Goal: Information Seeking & Learning: Learn about a topic

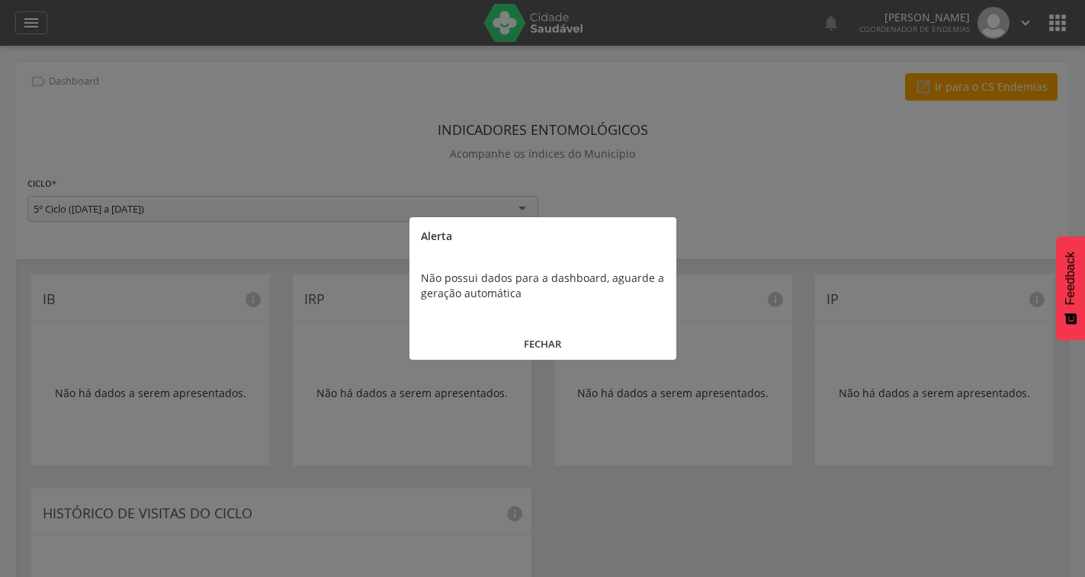
click at [530, 351] on button "FECHAR" at bounding box center [542, 344] width 267 height 33
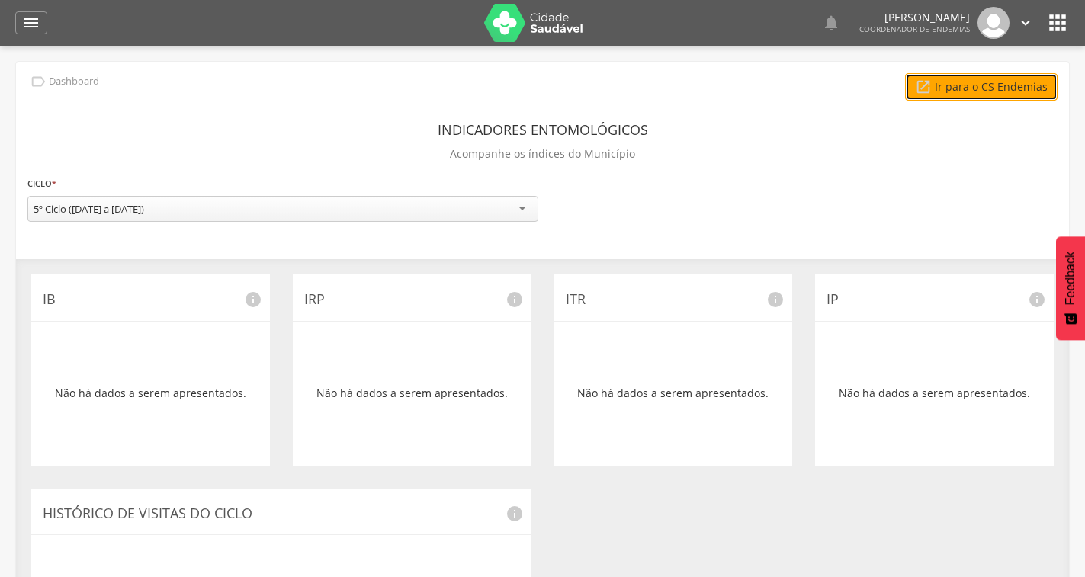
click at [990, 88] on link " Ir para o CS Endemias" at bounding box center [981, 86] width 152 height 27
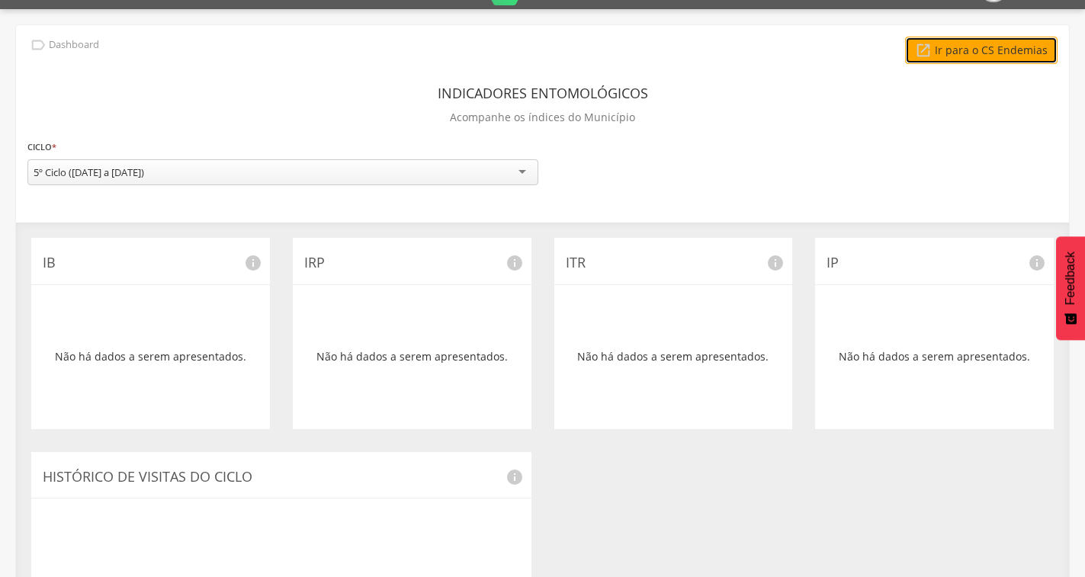
scroll to position [265, 0]
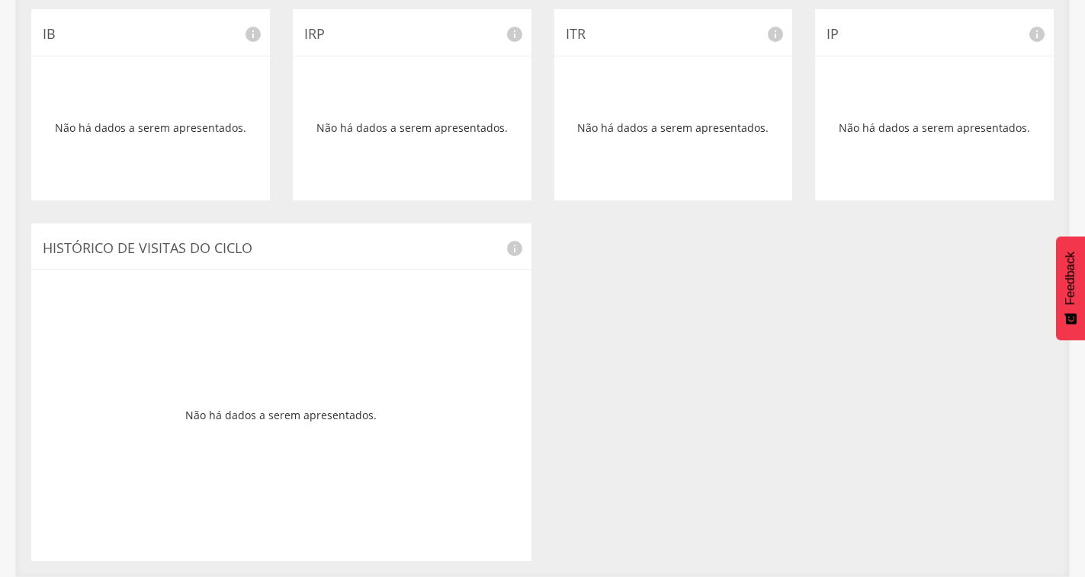
click at [406, 370] on div "Não há dados a serem apresentados." at bounding box center [281, 415] width 477 height 268
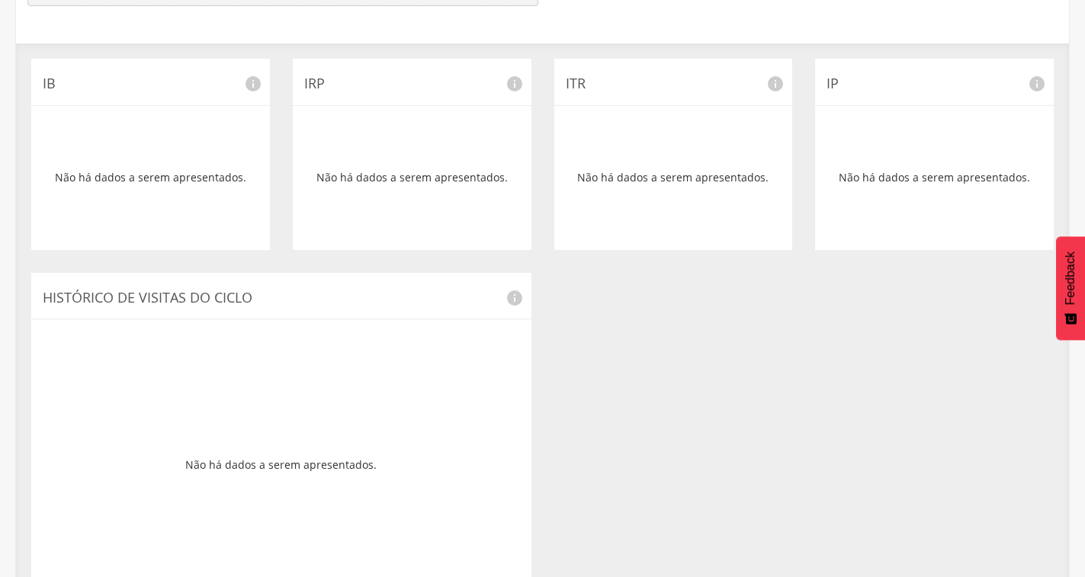
scroll to position [189, 0]
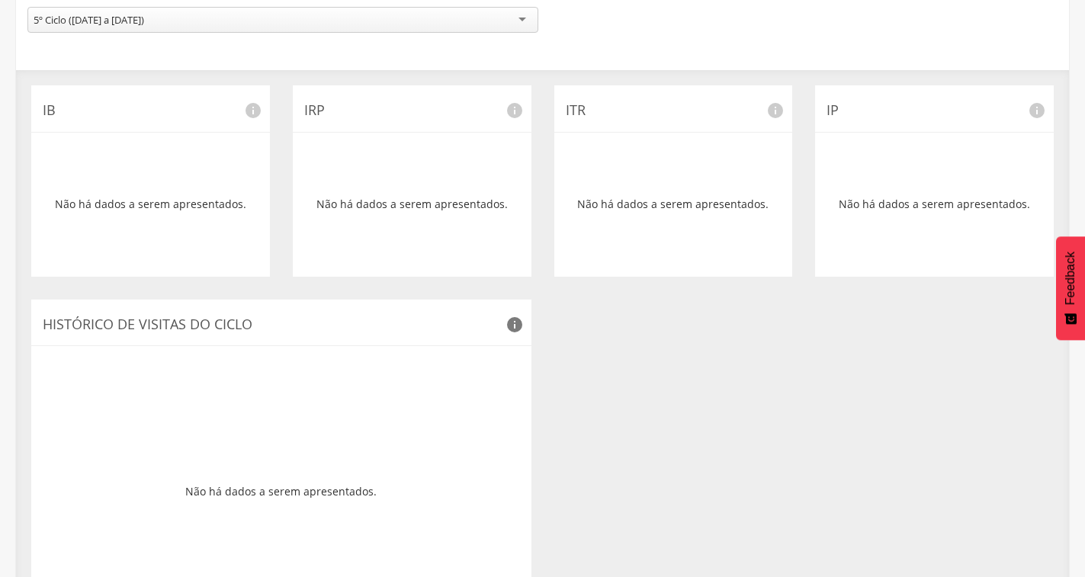
click at [516, 326] on icon "info" at bounding box center [515, 325] width 18 height 18
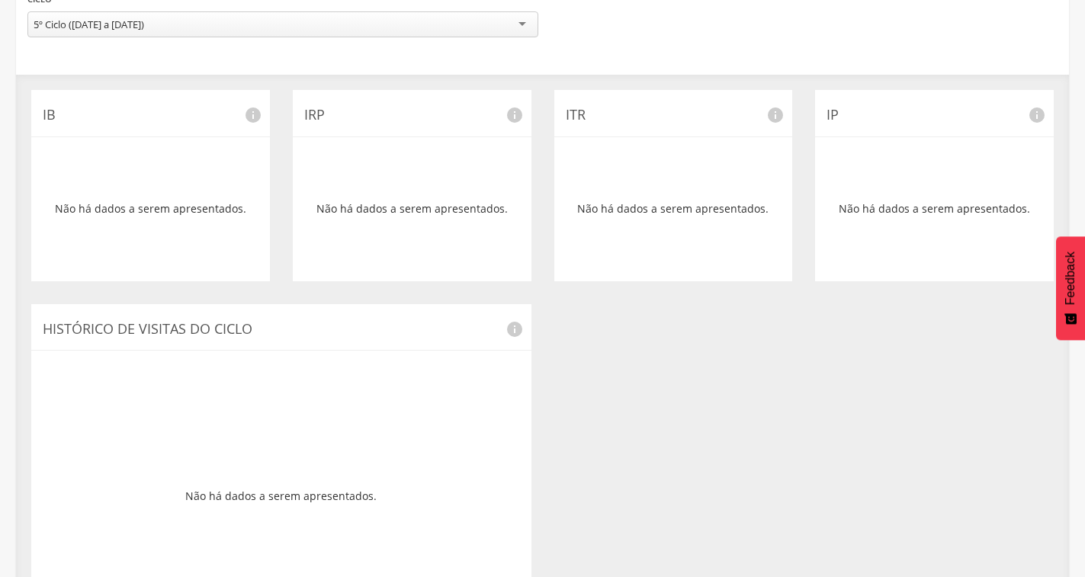
scroll to position [0, 0]
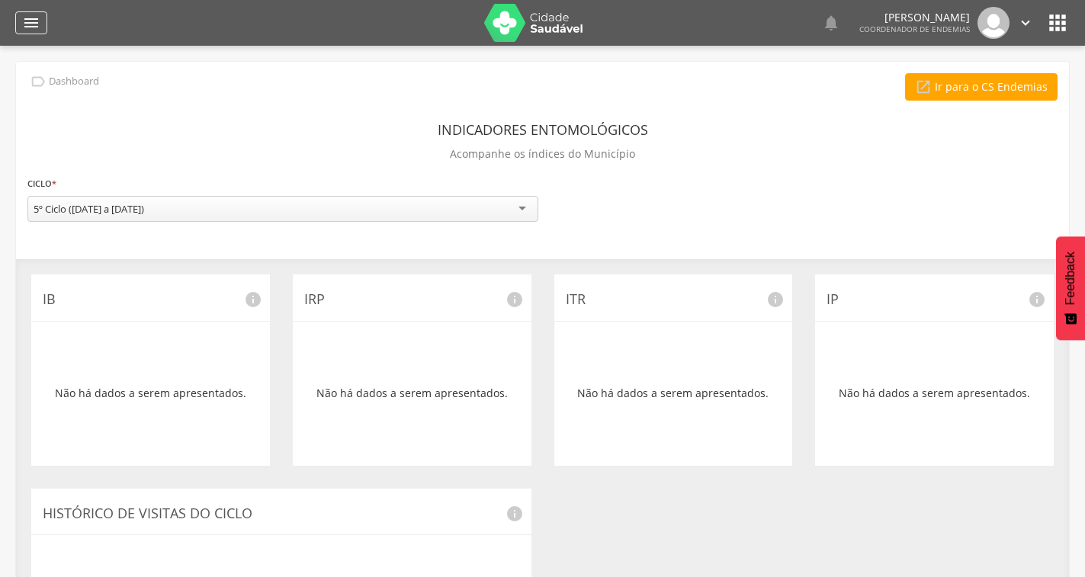
click at [37, 30] on icon "" at bounding box center [31, 23] width 18 height 18
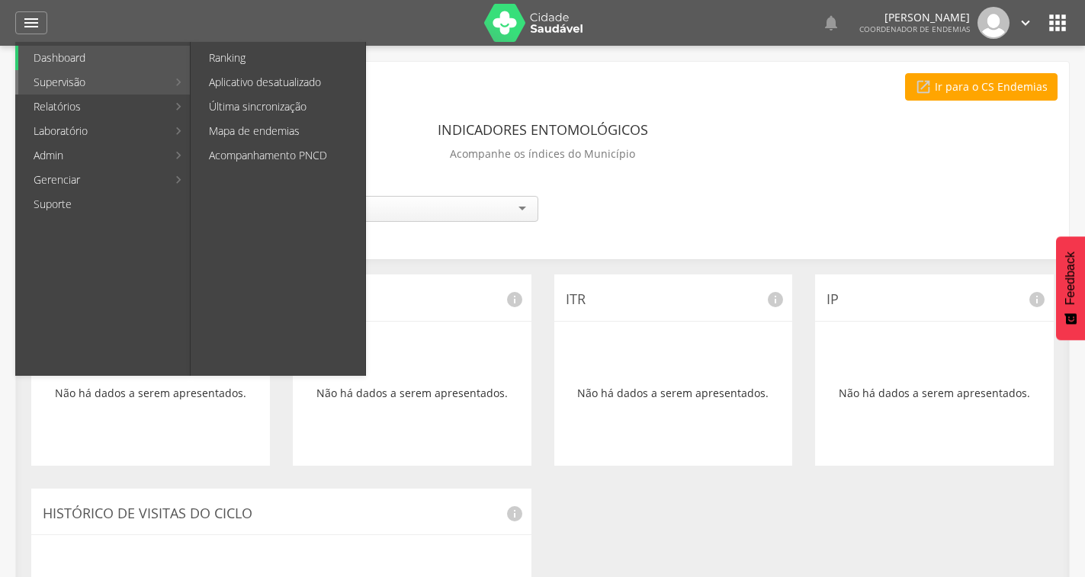
click at [169, 84] on li "Supervisão Ranking Aplicativo desatualizado Última sincronização Mapa de endemi…" at bounding box center [102, 82] width 175 height 24
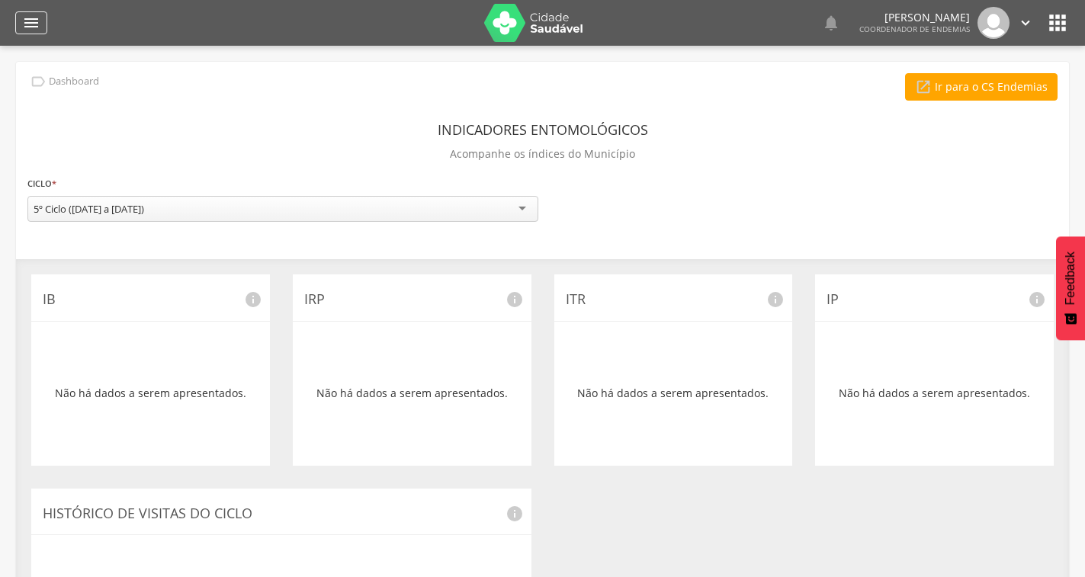
click at [36, 25] on icon "" at bounding box center [31, 23] width 18 height 18
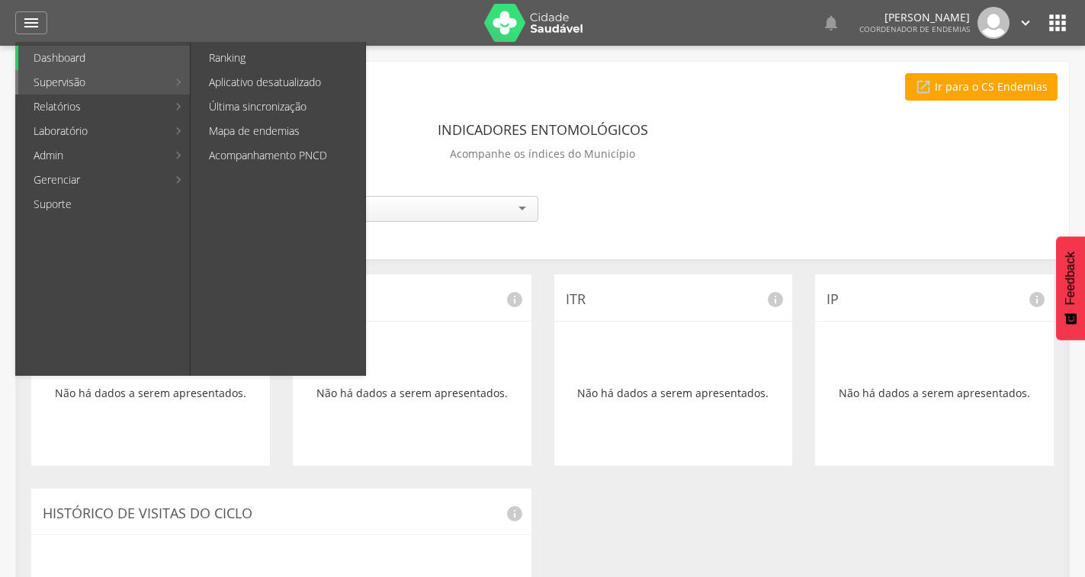
click at [83, 82] on link "Supervisão" at bounding box center [92, 82] width 149 height 24
click at [220, 66] on link "Ranking" at bounding box center [280, 58] width 172 height 24
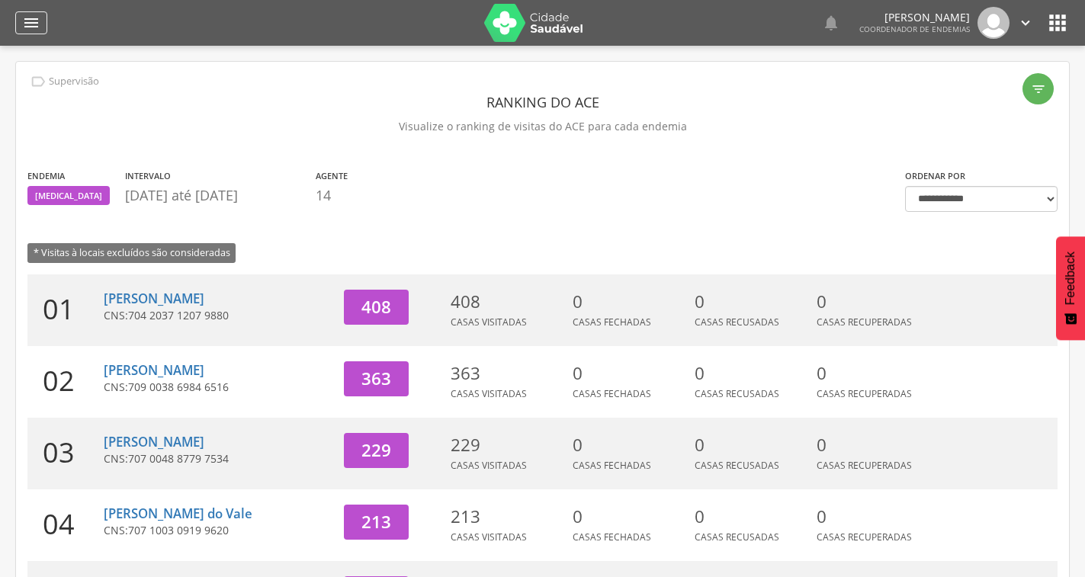
click at [33, 16] on icon "" at bounding box center [31, 23] width 18 height 18
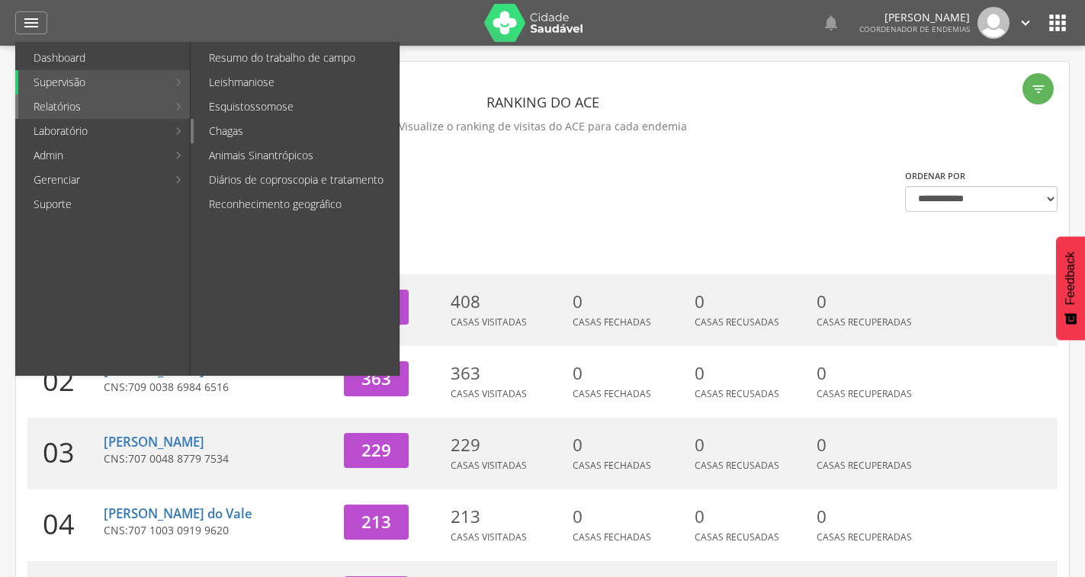
click at [256, 129] on link "Chagas" at bounding box center [296, 131] width 205 height 24
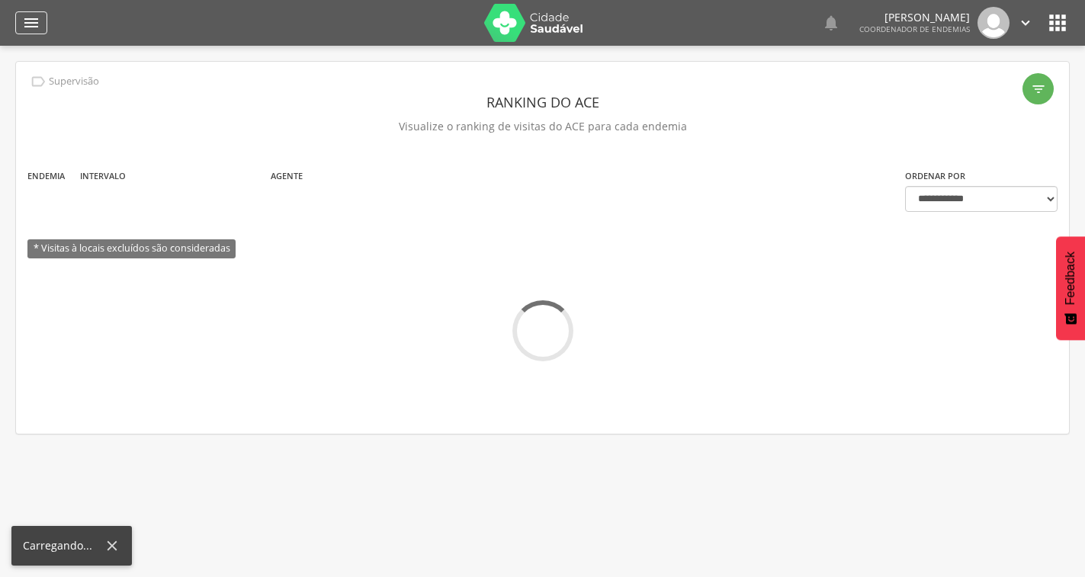
click at [34, 24] on icon "" at bounding box center [31, 23] width 18 height 18
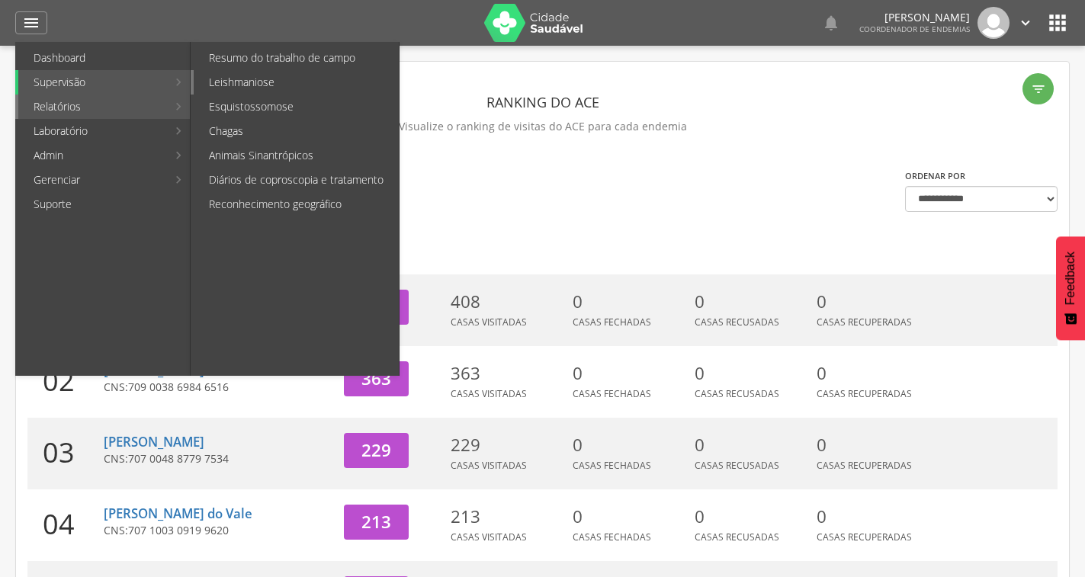
click at [219, 83] on link "Leishmaniose" at bounding box center [296, 82] width 205 height 24
type input "**********"
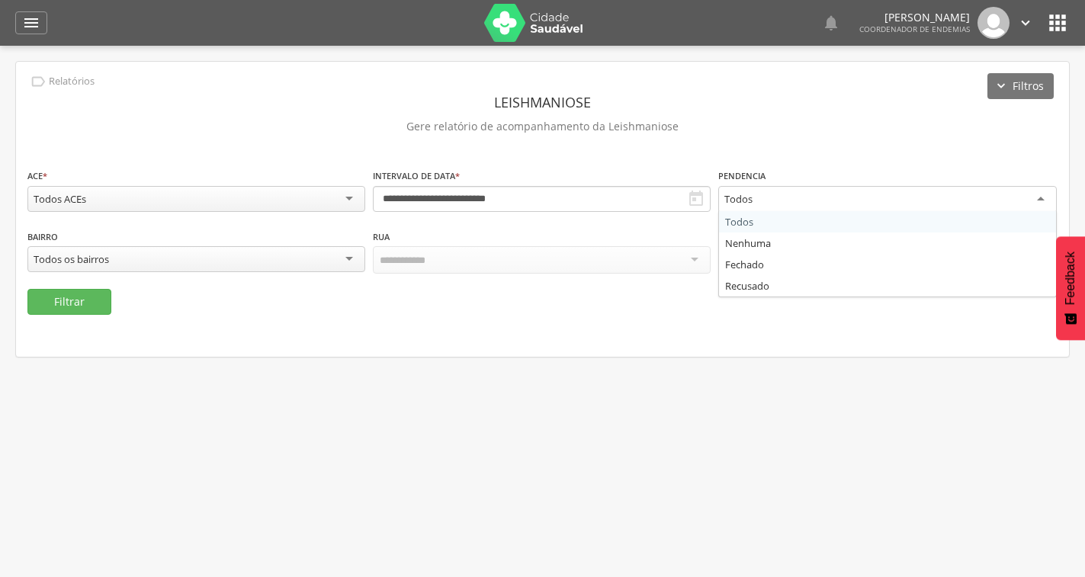
click at [794, 207] on div "Todos" at bounding box center [887, 199] width 338 height 27
click at [798, 136] on p "Gere relatório de acompanhamento da Leishmaniose" at bounding box center [542, 126] width 1030 height 21
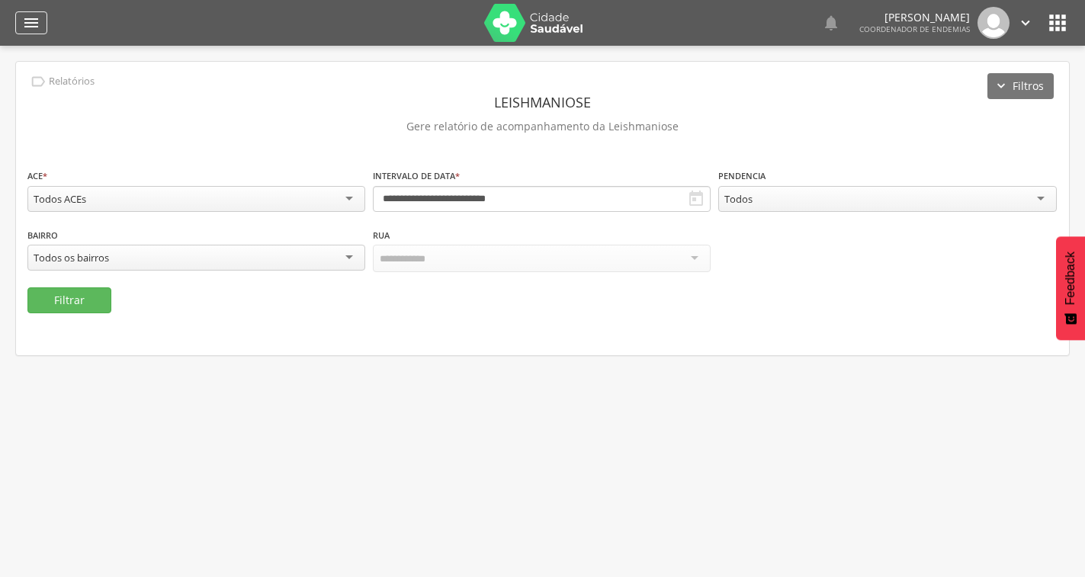
click at [36, 21] on icon "" at bounding box center [31, 23] width 18 height 18
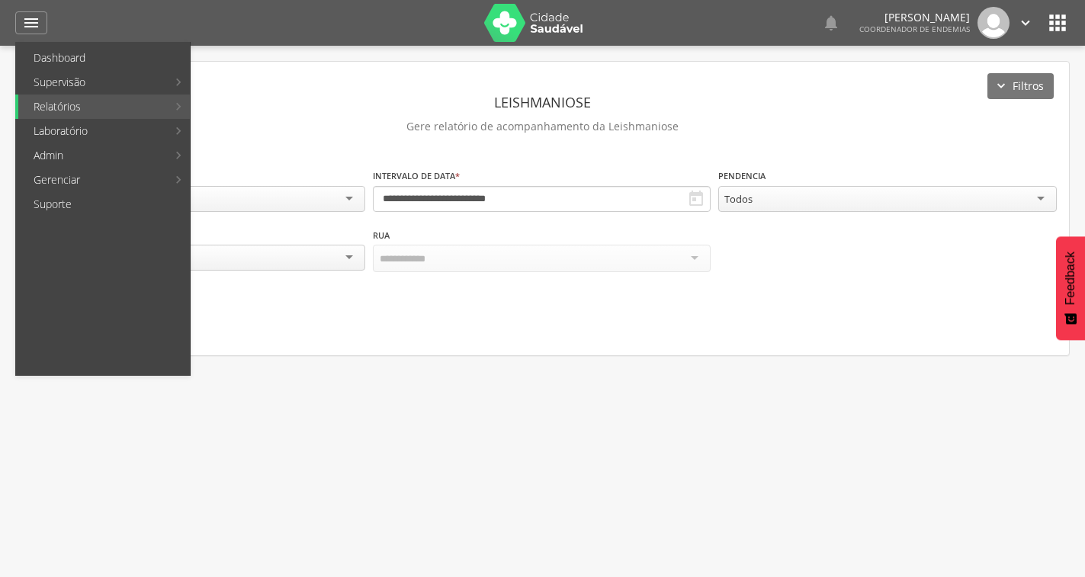
click at [256, 78] on div "**********" at bounding box center [542, 209] width 1053 height 294
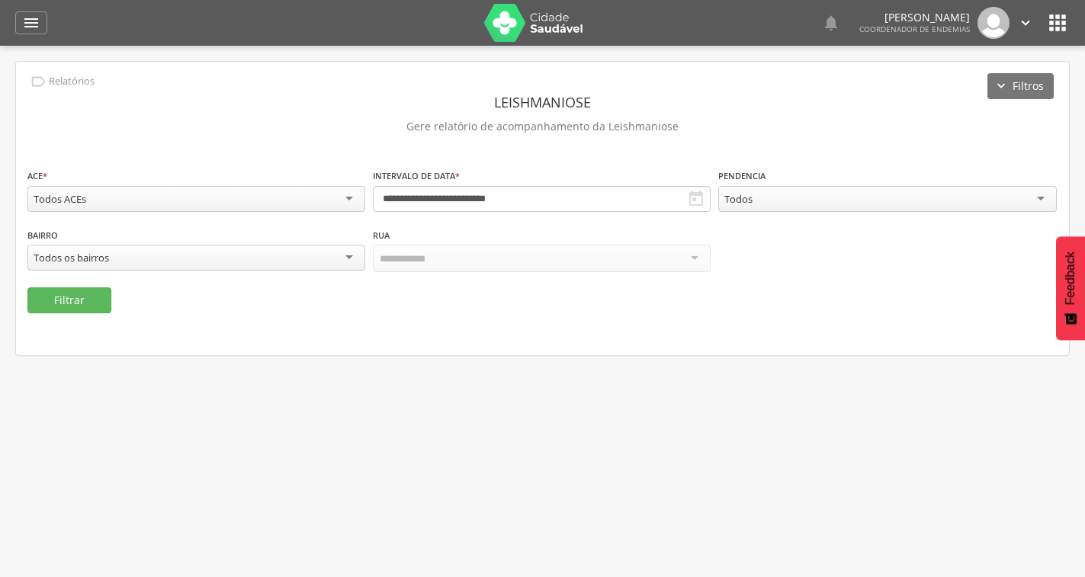
click at [359, 255] on div "Todos os bairros" at bounding box center [196, 258] width 338 height 26
click at [312, 99] on header "Leishmaniose" at bounding box center [542, 101] width 1030 height 27
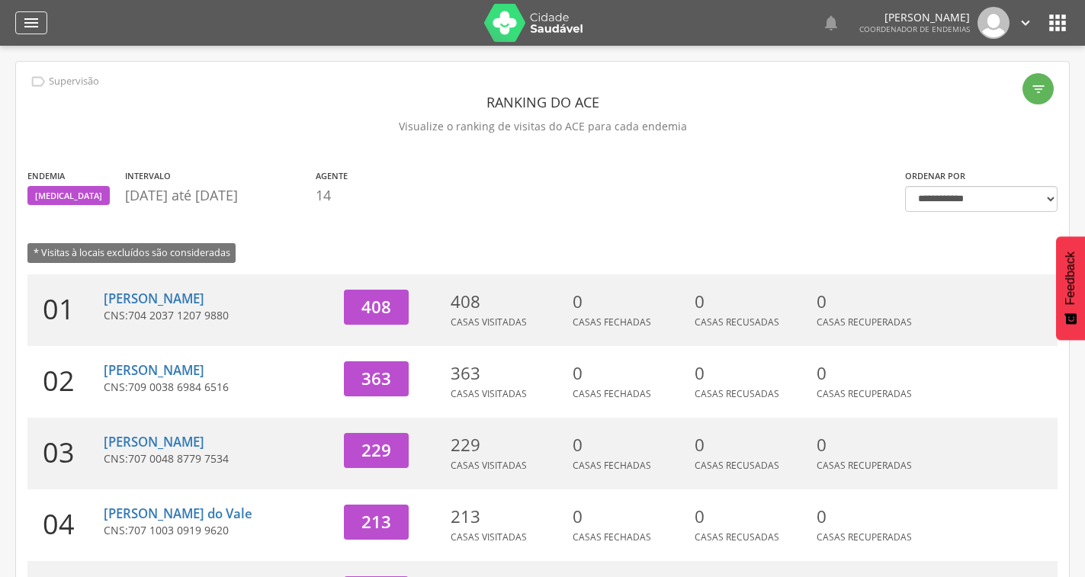
click at [27, 25] on icon "" at bounding box center [31, 23] width 18 height 18
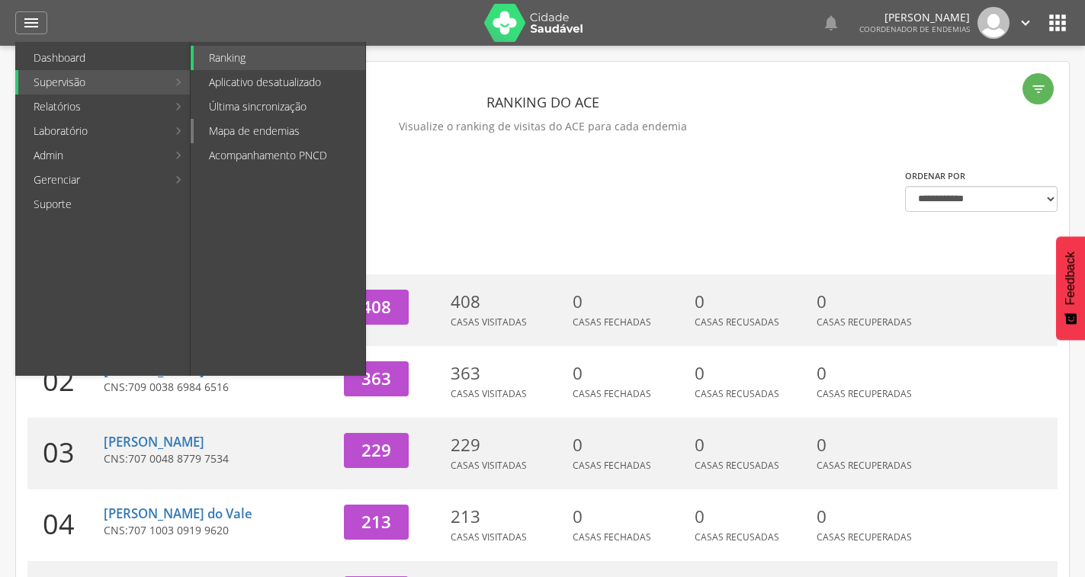
click at [283, 136] on link "Mapa de endemias" at bounding box center [280, 131] width 172 height 24
